Goal: Information Seeking & Learning: Learn about a topic

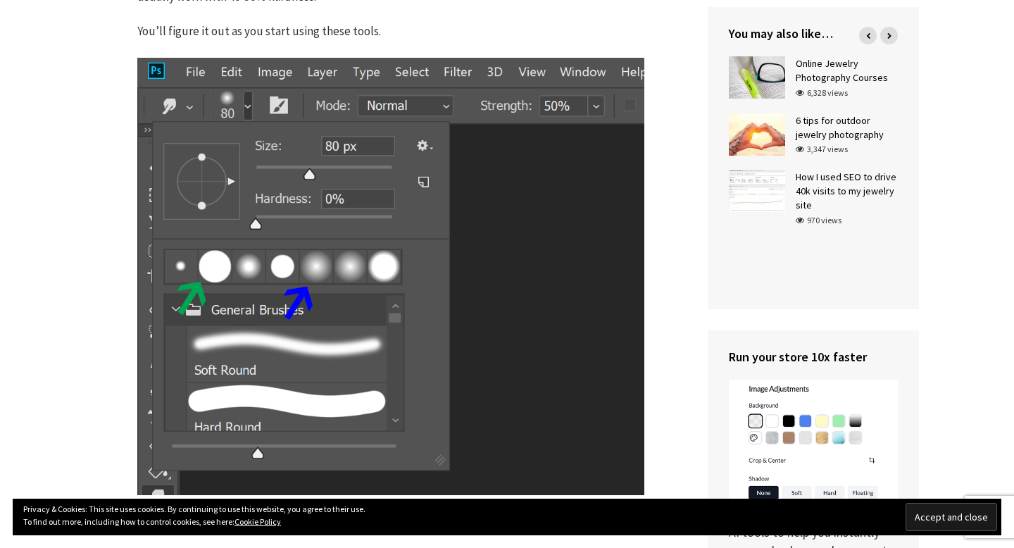
click at [940, 518] on input "Accept and close" at bounding box center [951, 517] width 92 height 28
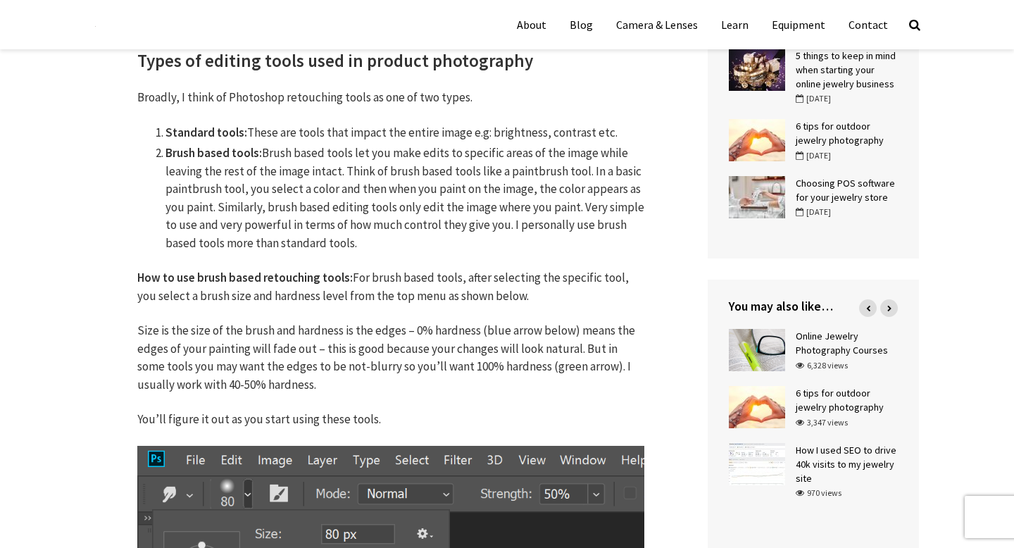
scroll to position [610, 0]
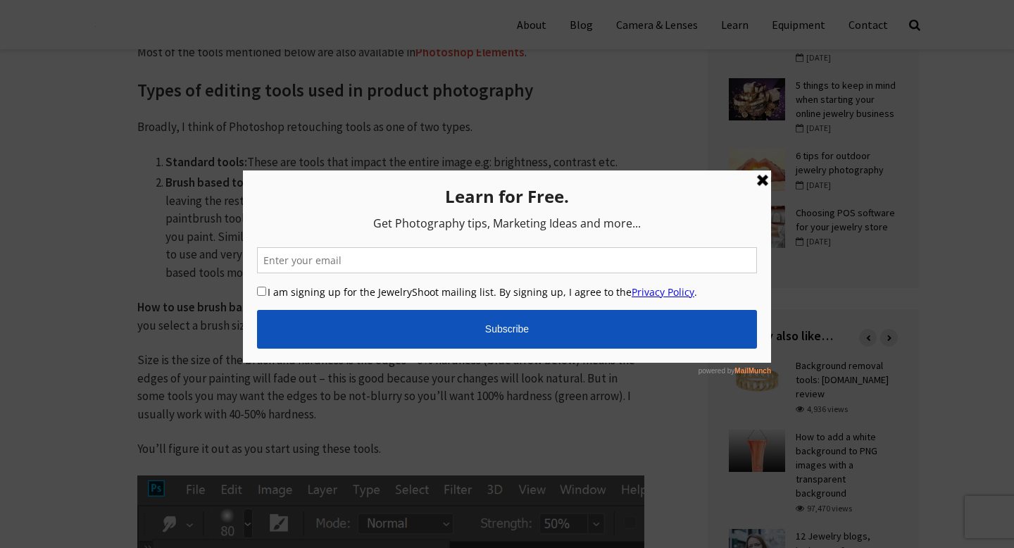
click at [768, 187] on link at bounding box center [762, 180] width 17 height 17
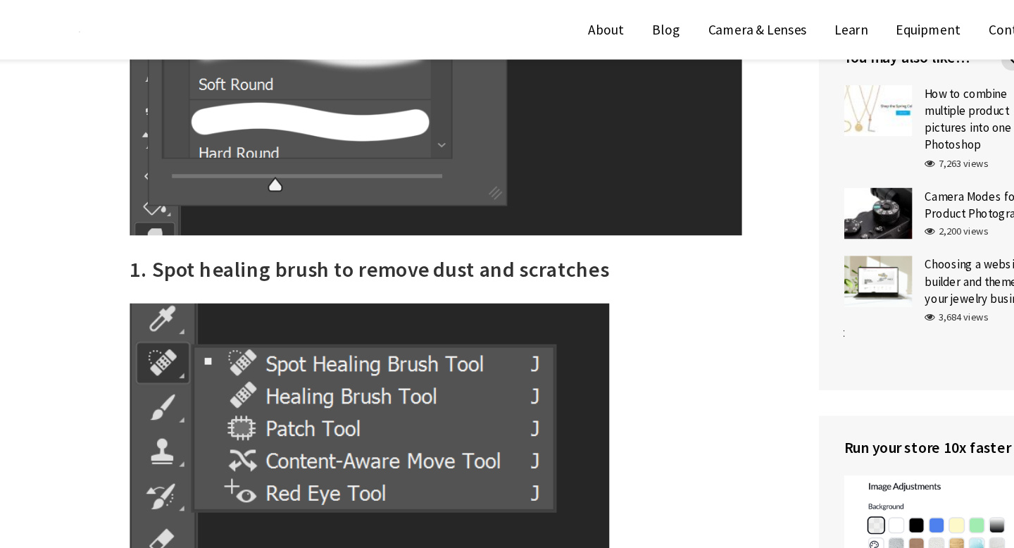
scroll to position [1319, 0]
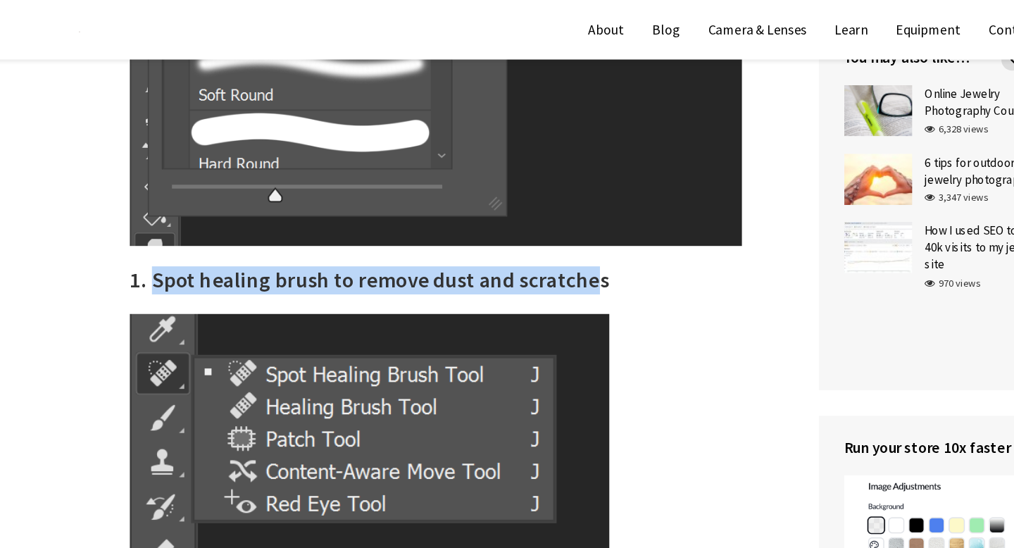
drag, startPoint x: 516, startPoint y: 229, endPoint x: 158, endPoint y: 222, distance: 357.7
click at [158, 222] on h2 "1. Spot healing brush to remove dust and scratches" at bounding box center [390, 231] width 507 height 23
copy h2 "Spot healing brush to remove dust and scratche"
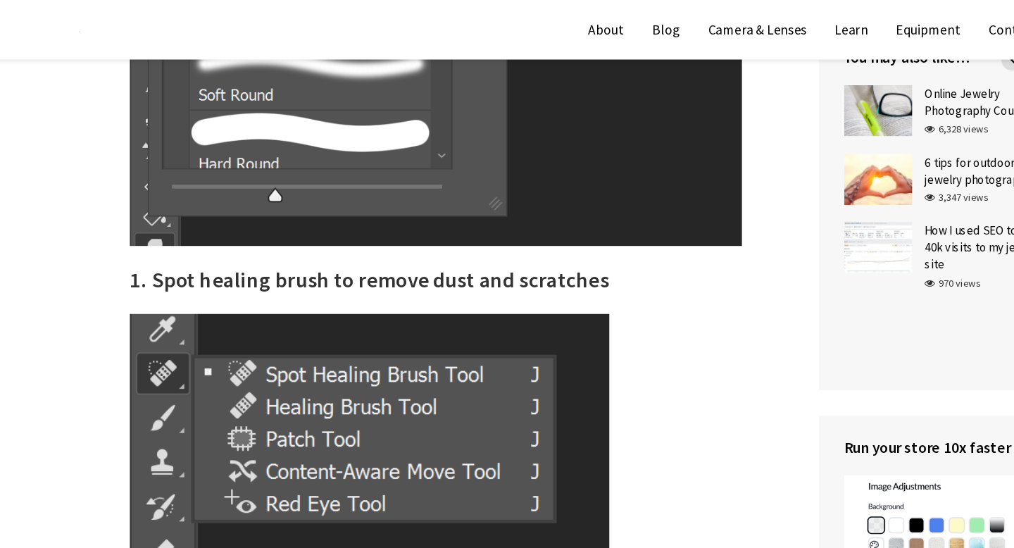
click at [534, 225] on h2 "1. Spot healing brush to remove dust and scratches" at bounding box center [390, 231] width 507 height 23
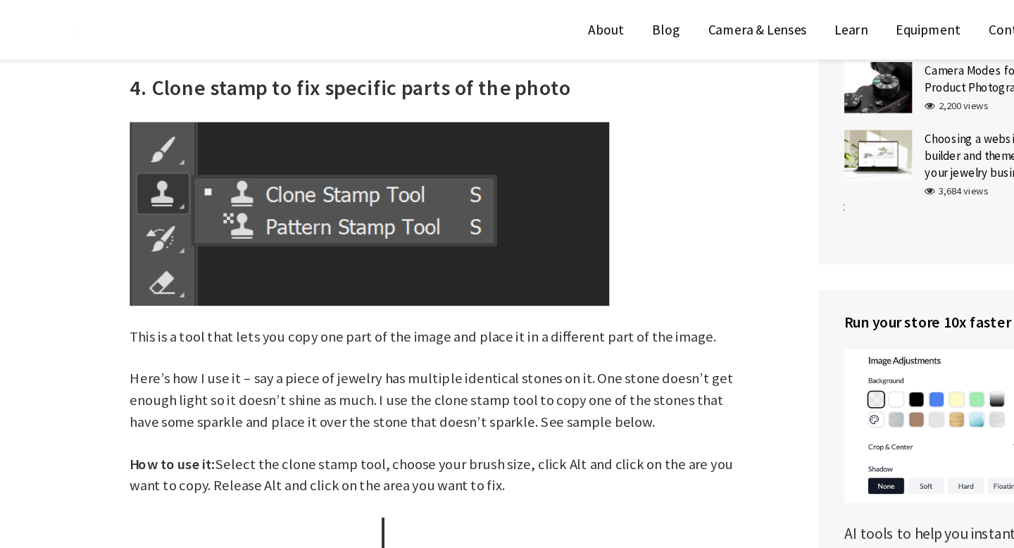
scroll to position [3474, 0]
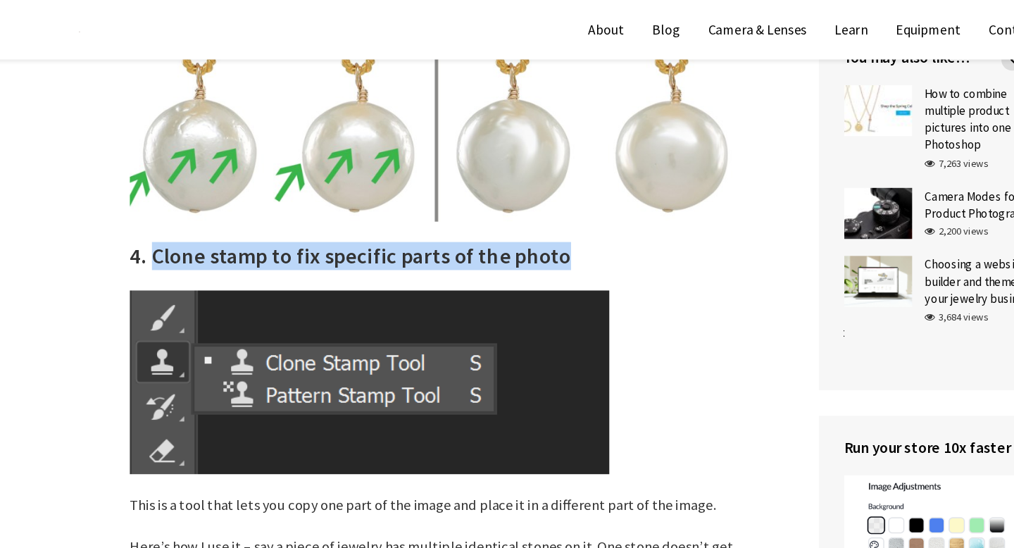
drag, startPoint x: 499, startPoint y: 211, endPoint x: 156, endPoint y: 211, distance: 343.5
click at [156, 211] on h2 "4. Clone stamp to fix specific parts of the photo" at bounding box center [390, 212] width 507 height 23
copy h2 "Clone stamp to fix specific parts of the photo"
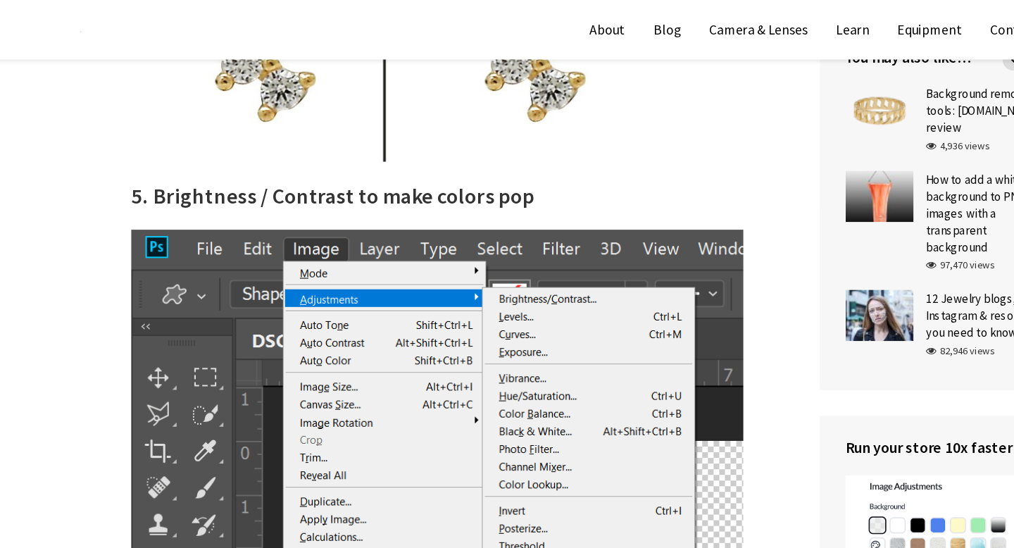
scroll to position [4177, 0]
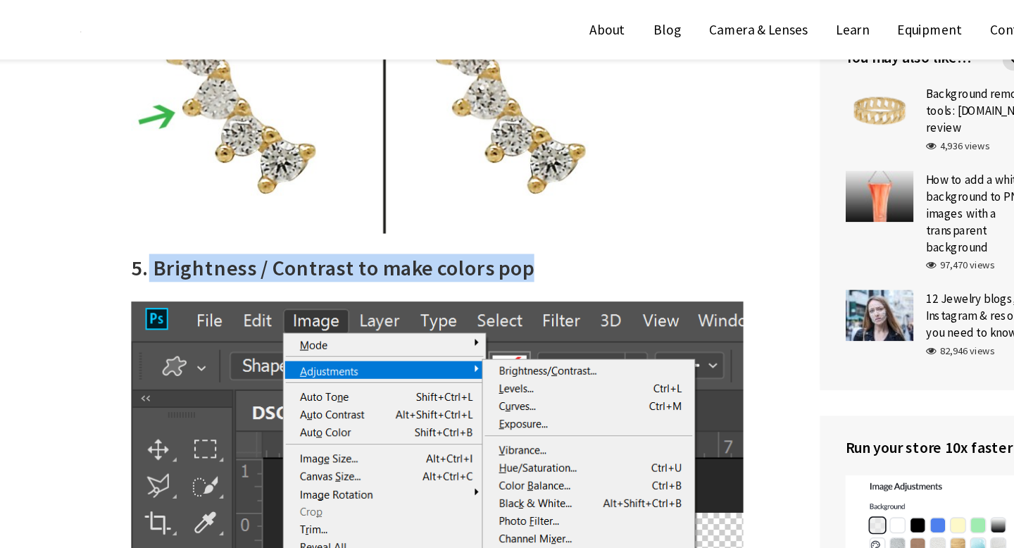
drag, startPoint x: 458, startPoint y: 222, endPoint x: 151, endPoint y: 219, distance: 306.2
click at [151, 219] on h2 "5. Brightness / Contrast to make colors pop" at bounding box center [390, 221] width 507 height 23
copy h2 "Brightness / Contrast to make colors pop"
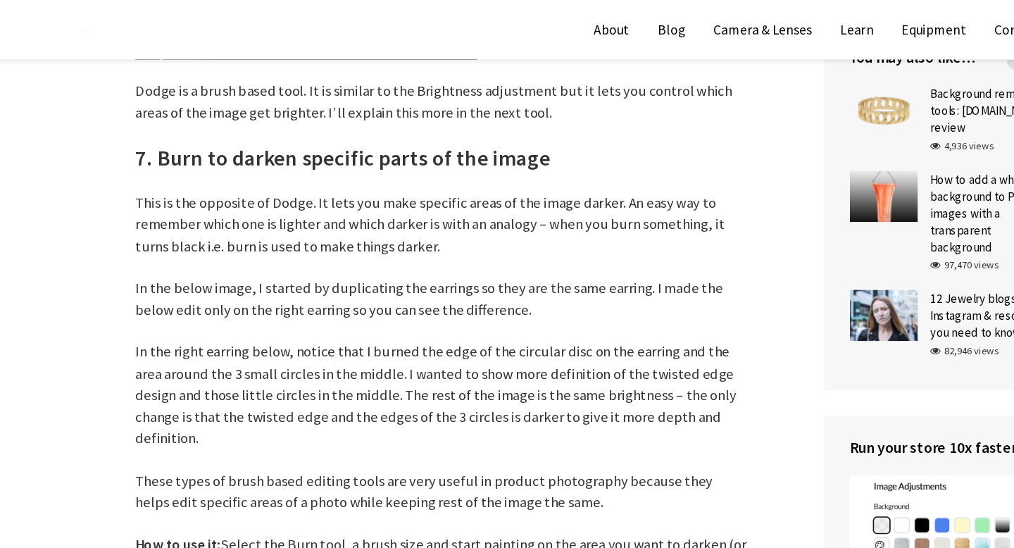
scroll to position [5615, 0]
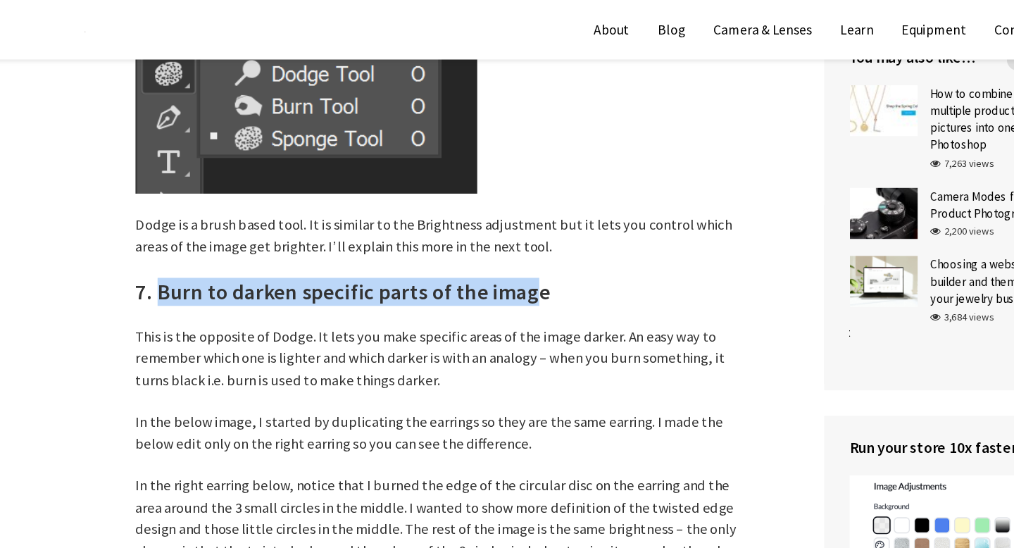
drag, startPoint x: 460, startPoint y: 239, endPoint x: 157, endPoint y: 234, distance: 302.7
click at [157, 234] on h2 "7. Burn to darken specific parts of the image" at bounding box center [390, 241] width 507 height 23
drag, startPoint x: 484, startPoint y: 248, endPoint x: 219, endPoint y: 223, distance: 266.5
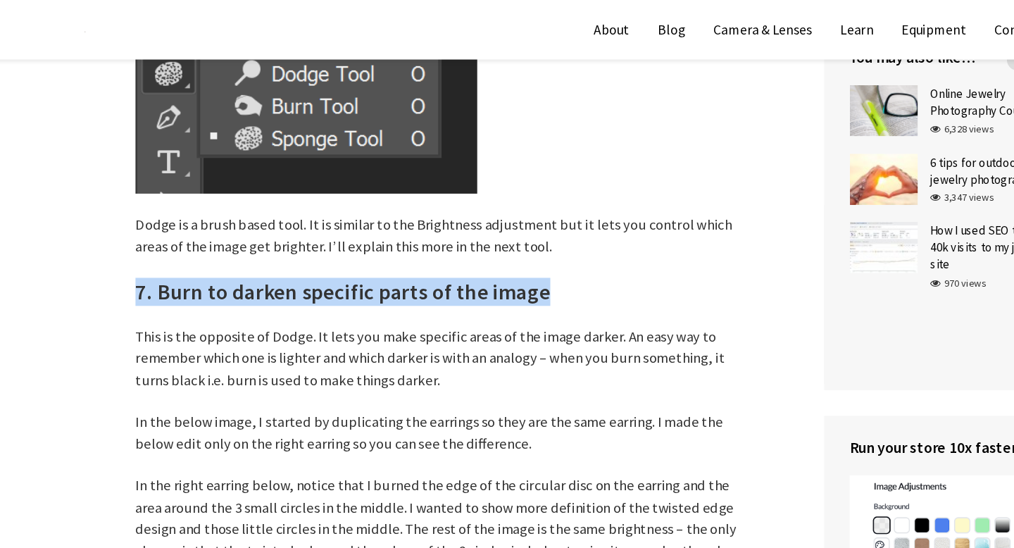
copy h2 "7. Burn to darken specific parts of the image"
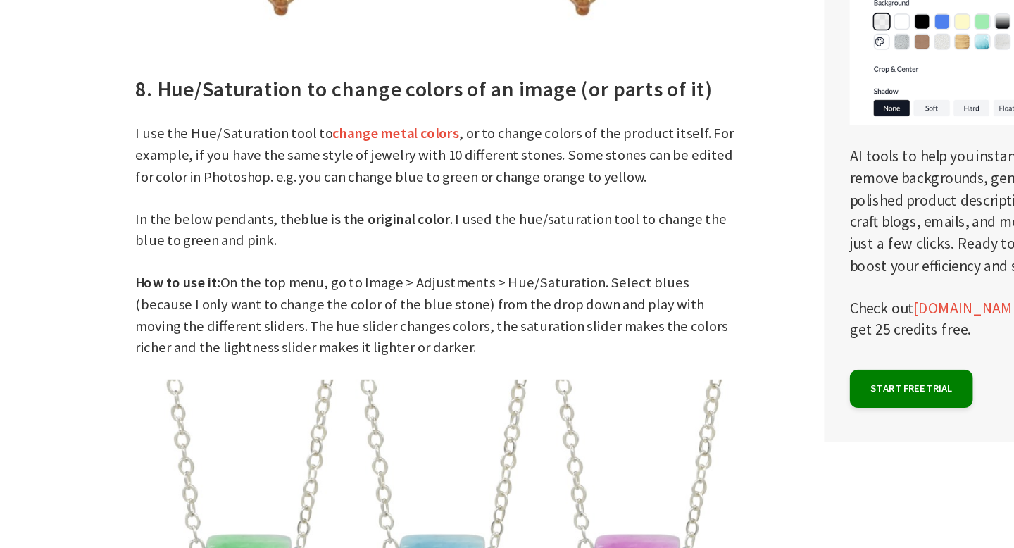
scroll to position [6742, 0]
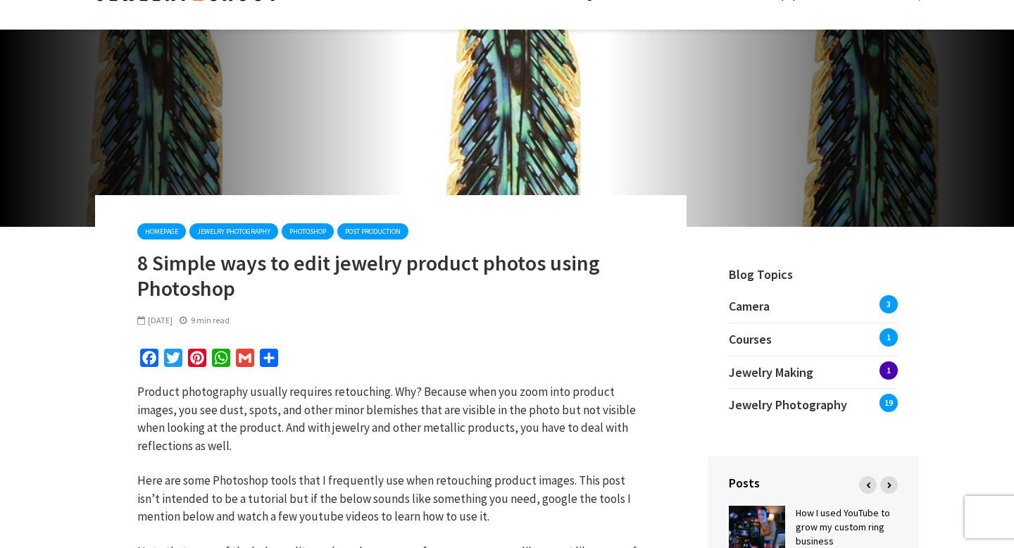
scroll to position [0, 0]
